Goal: Transaction & Acquisition: Purchase product/service

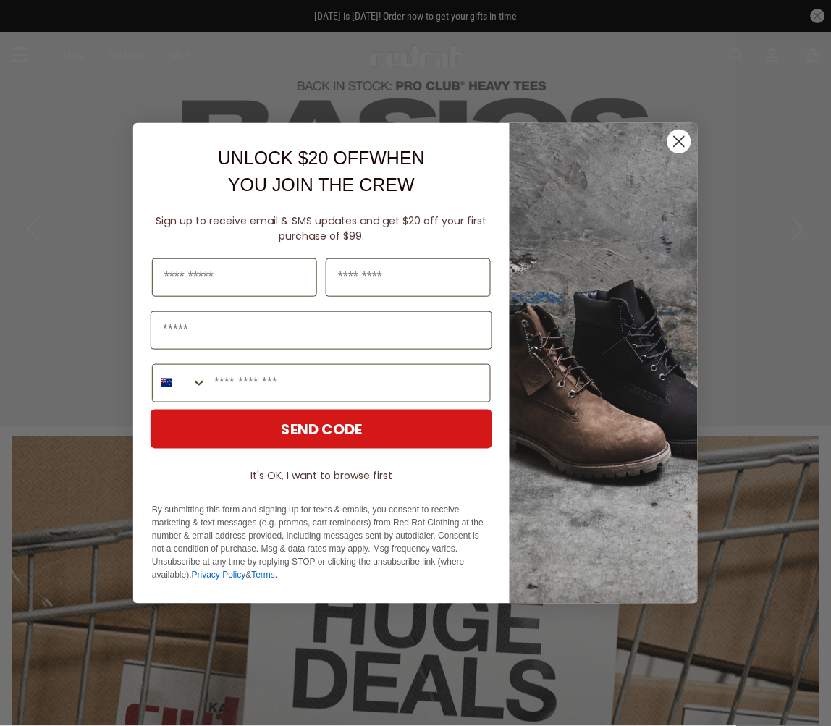
click at [678, 146] on circle "Close dialog" at bounding box center [679, 141] width 24 height 24
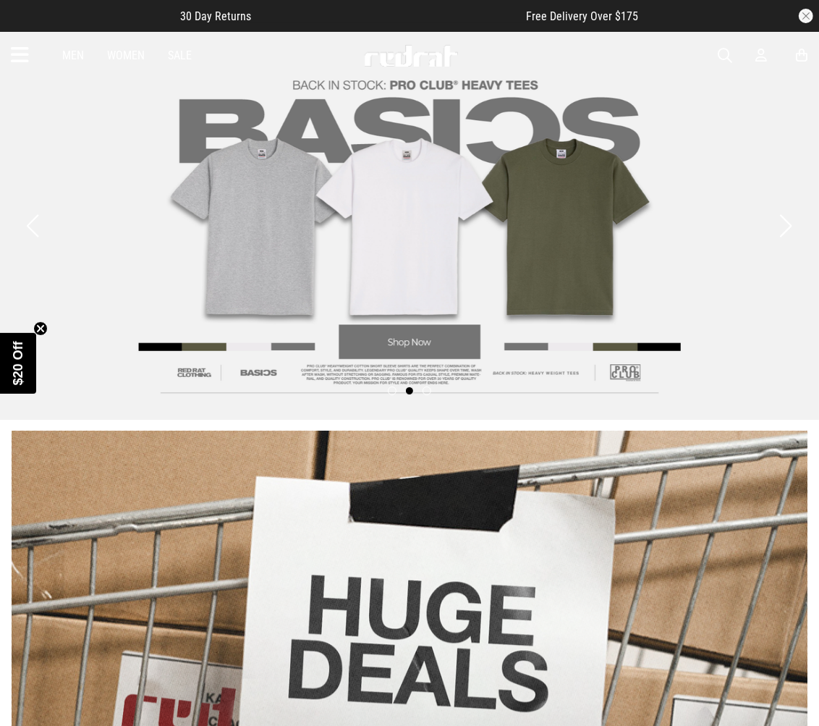
click at [64, 111] on link "2 / 3" at bounding box center [409, 225] width 819 height 389
click at [20, 63] on icon at bounding box center [20, 55] width 18 height 24
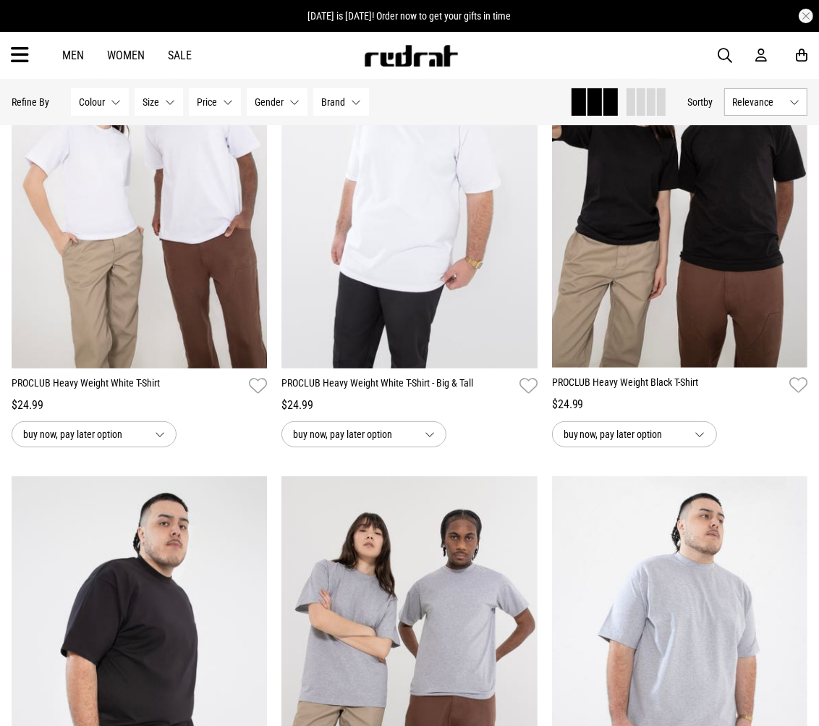
click at [24, 62] on icon at bounding box center [20, 55] width 18 height 24
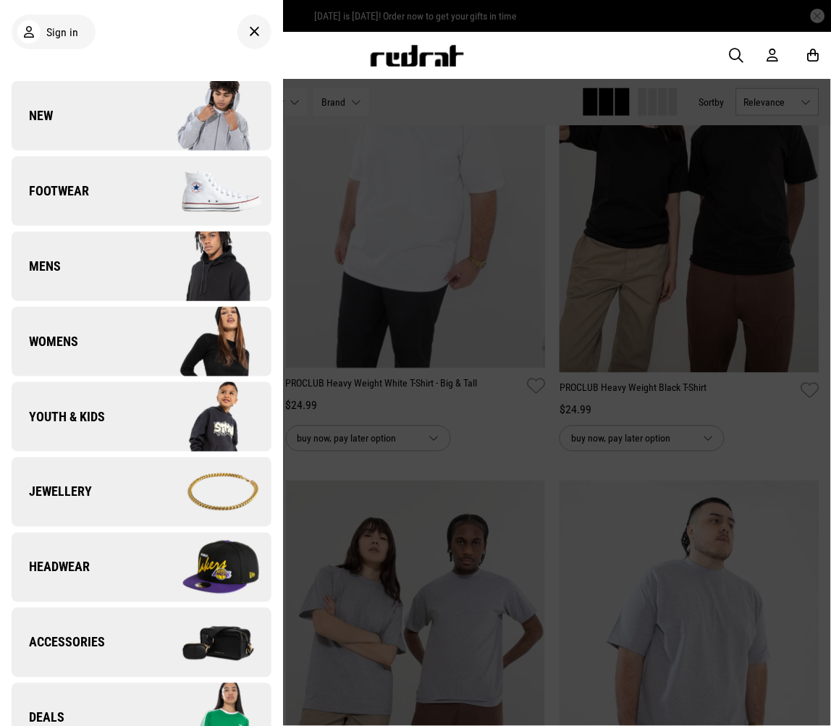
click at [479, 74] on div "Men Women Sale Sign in New Back Footwear Back Footwear Mens Back Mens Womens Ba…" at bounding box center [415, 55] width 831 height 47
click at [344, 98] on div at bounding box center [415, 363] width 831 height 726
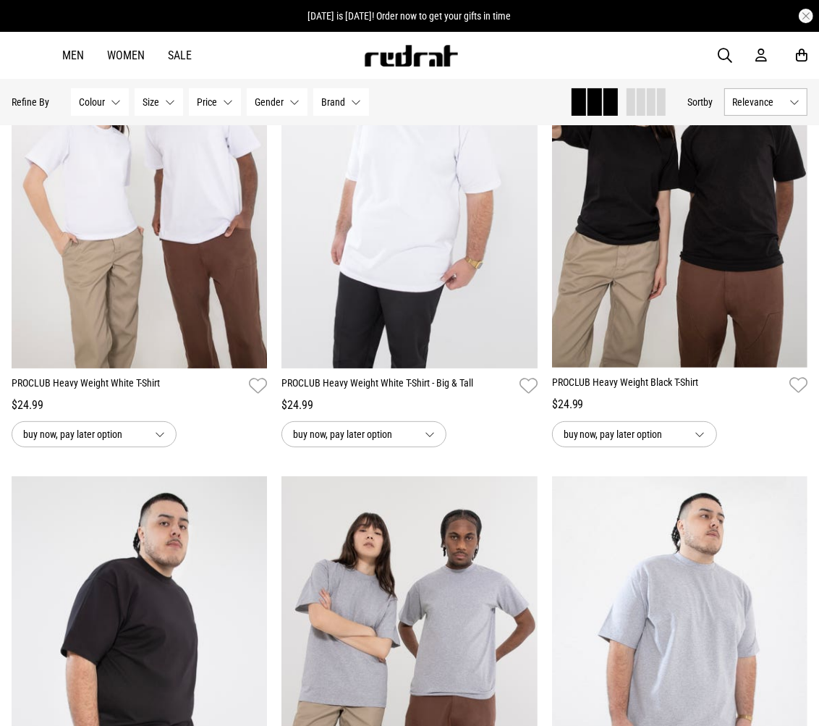
click at [350, 96] on button "Brand None selected" at bounding box center [341, 102] width 56 height 28
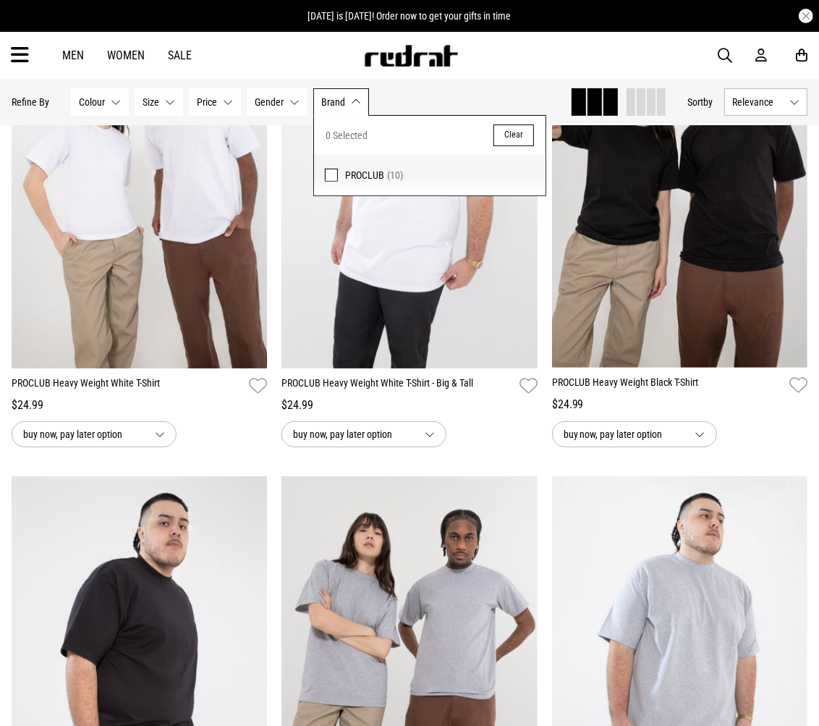
click at [355, 98] on button "Brand None selected" at bounding box center [341, 102] width 56 height 28
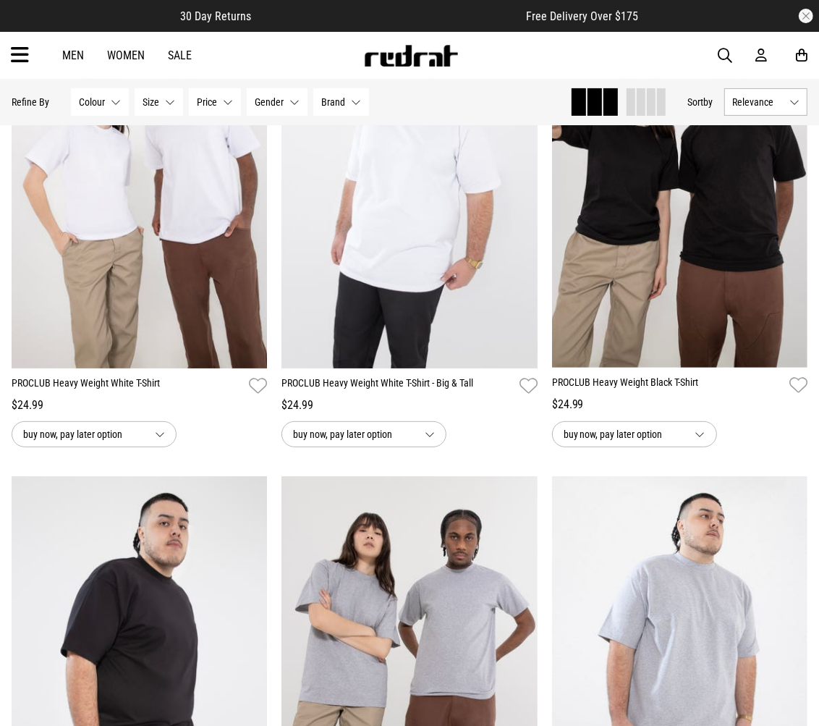
click at [11, 54] on icon at bounding box center [20, 55] width 18 height 24
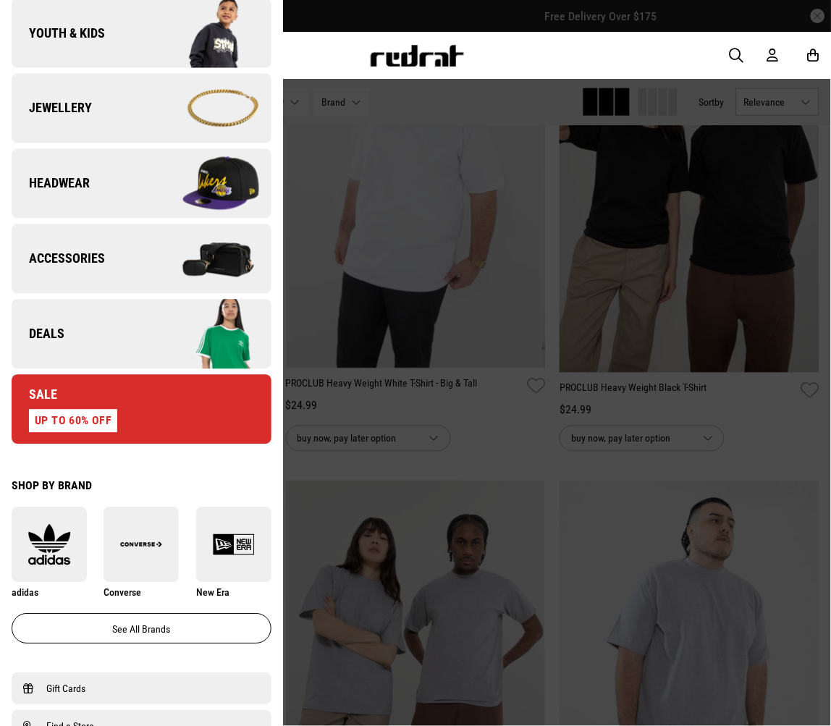
scroll to position [562, 0]
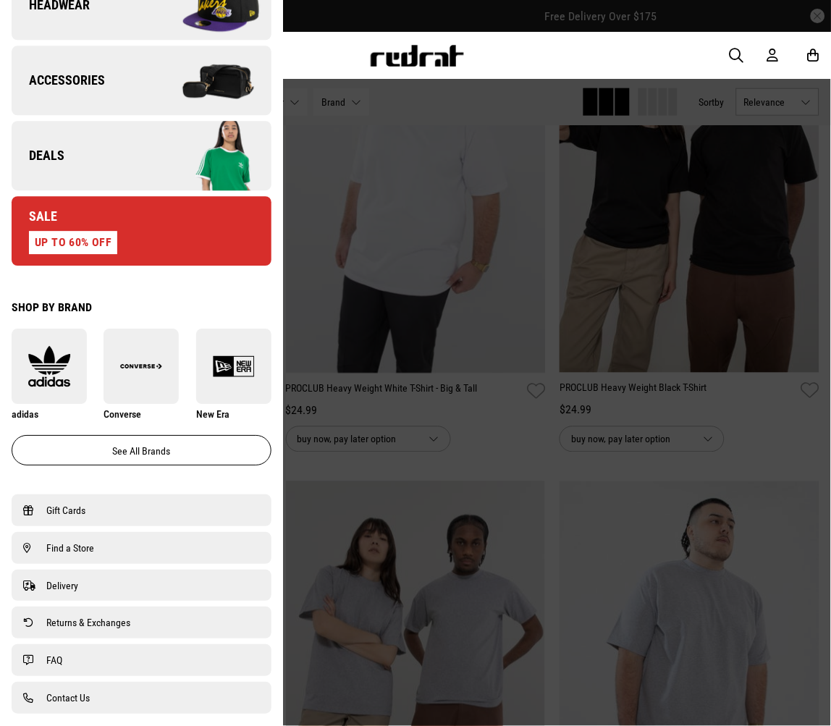
click at [35, 362] on img at bounding box center [49, 366] width 75 height 42
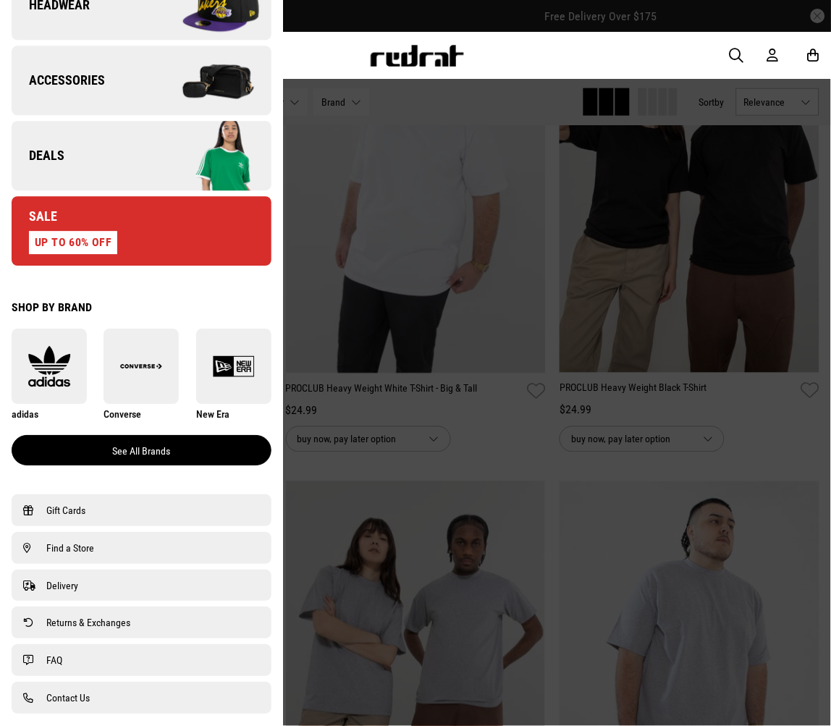
click at [164, 454] on link "See all brands" at bounding box center [142, 450] width 260 height 30
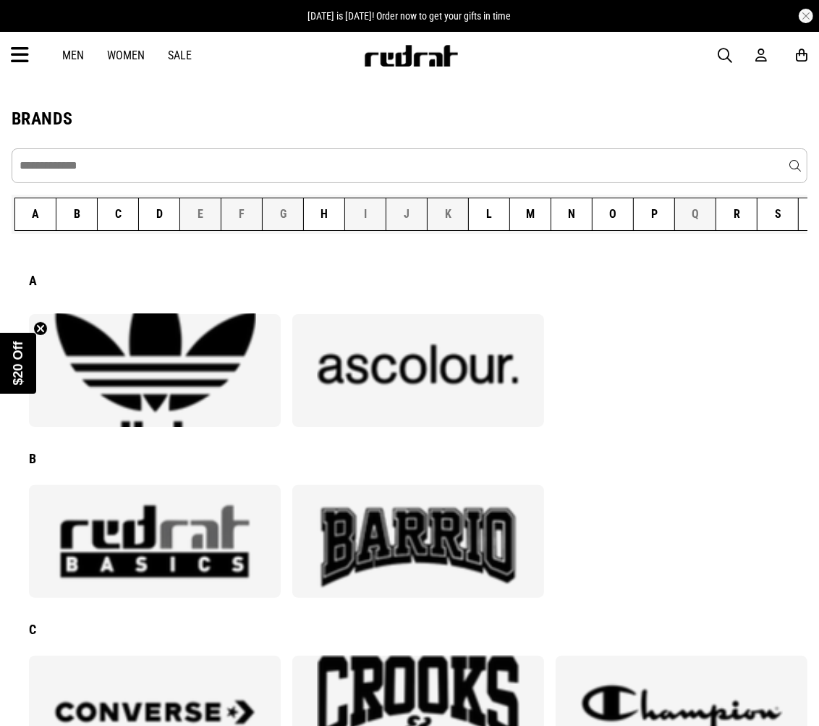
drag, startPoint x: 139, startPoint y: 380, endPoint x: 668, endPoint y: 430, distance: 531.5
click at [139, 380] on img at bounding box center [154, 370] width 201 height 201
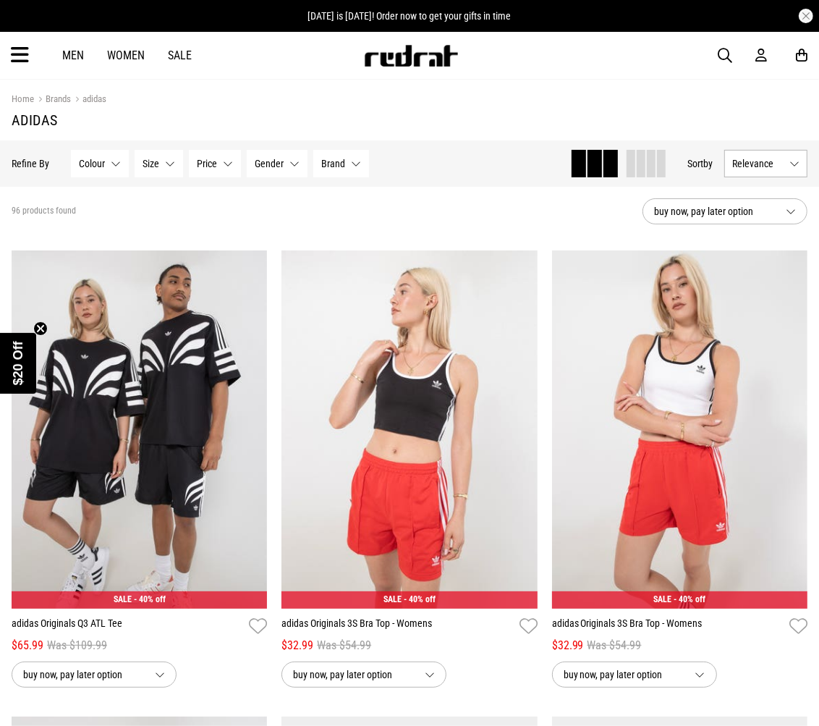
click at [633, 151] on div at bounding box center [645, 164] width 41 height 28
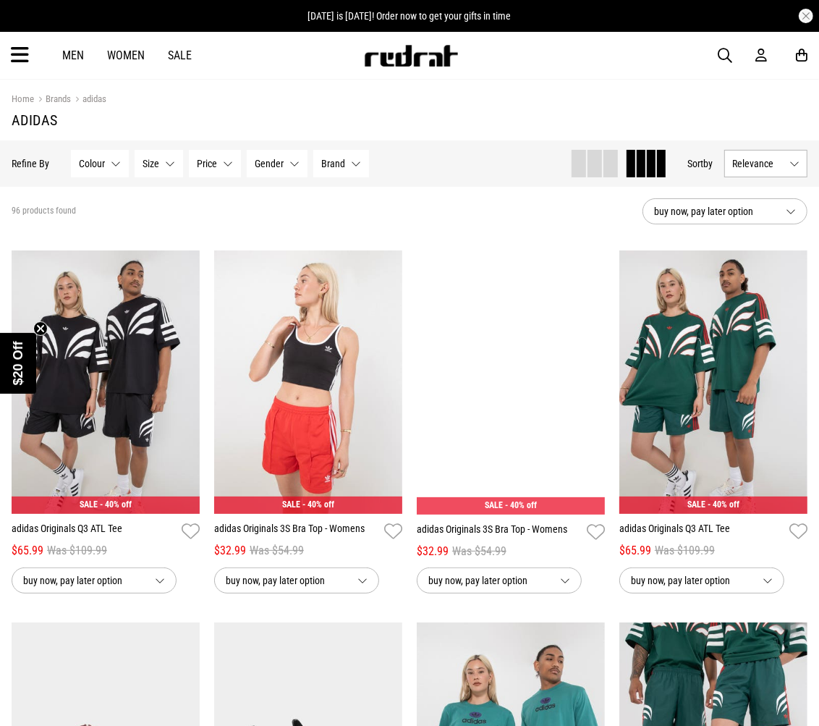
scroll to position [402, 0]
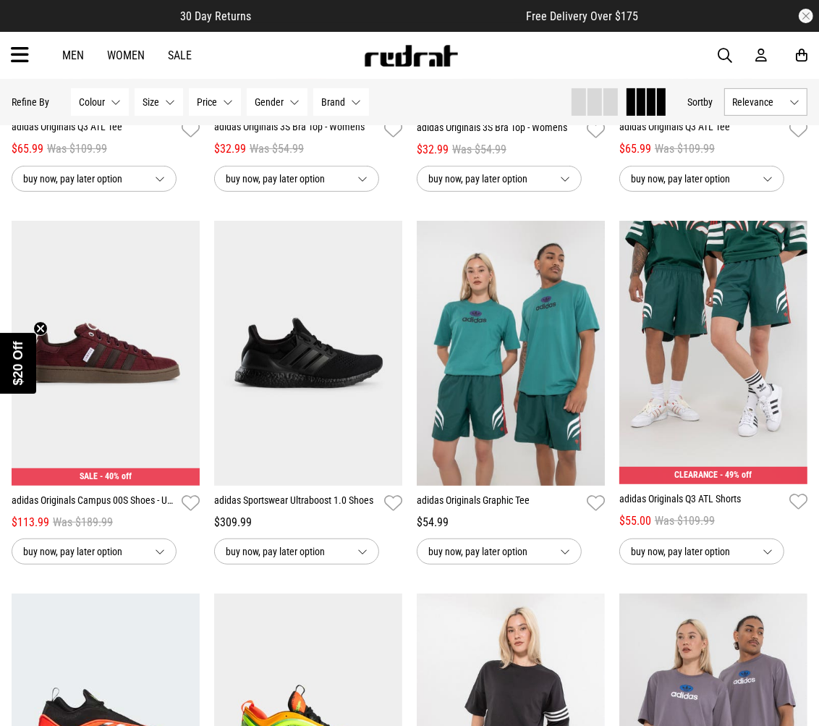
click at [19, 356] on span "$20 Off" at bounding box center [18, 363] width 14 height 44
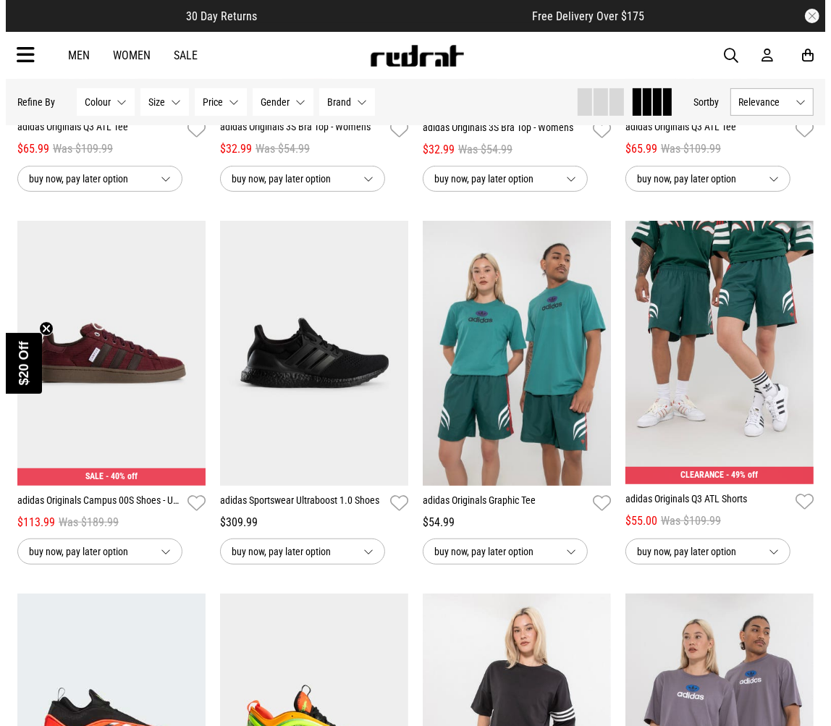
scroll to position [406, 0]
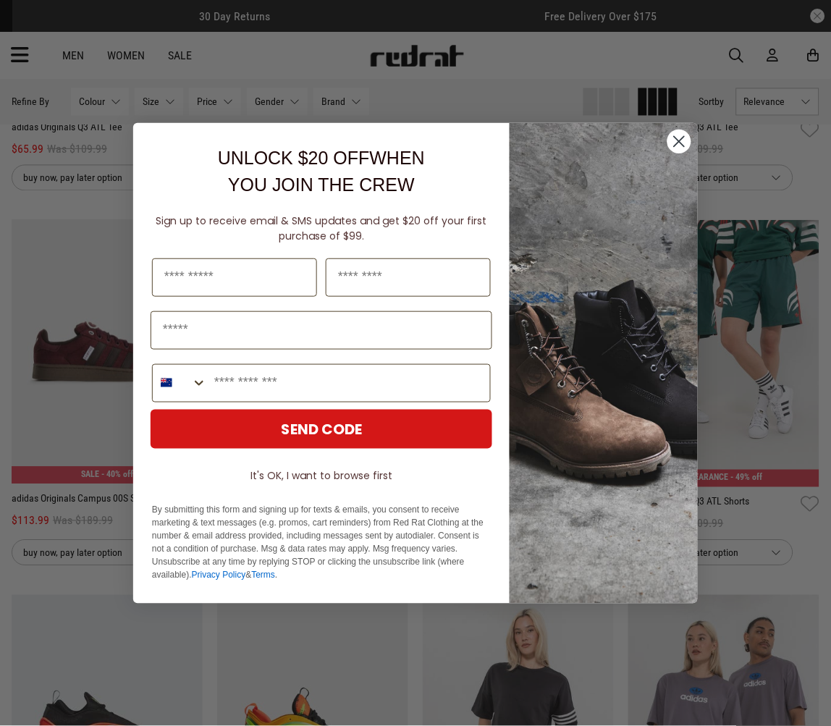
click at [678, 138] on circle "Close dialog" at bounding box center [679, 141] width 24 height 24
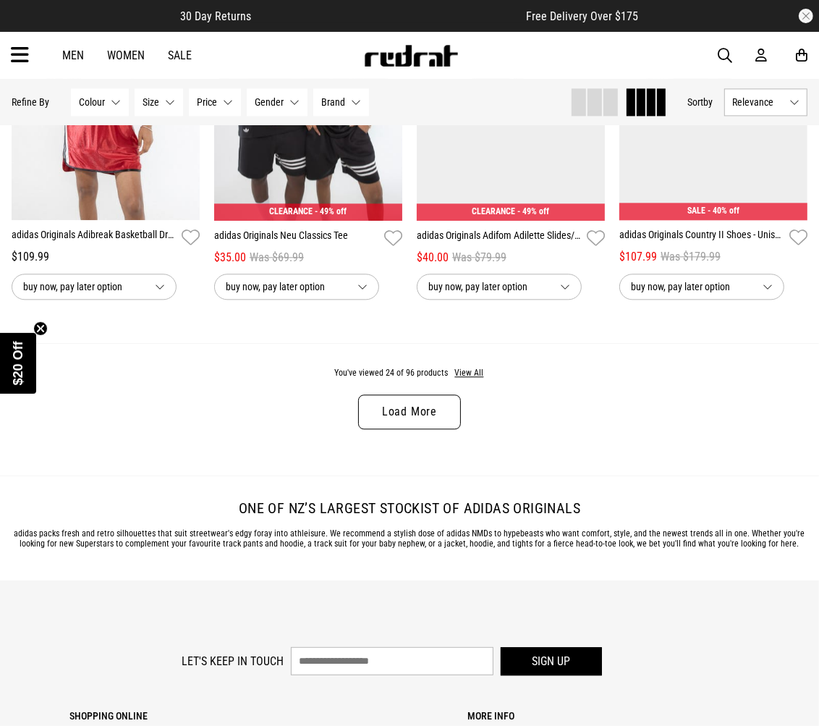
scroll to position [2172, 0]
